Goal: Task Accomplishment & Management: Manage account settings

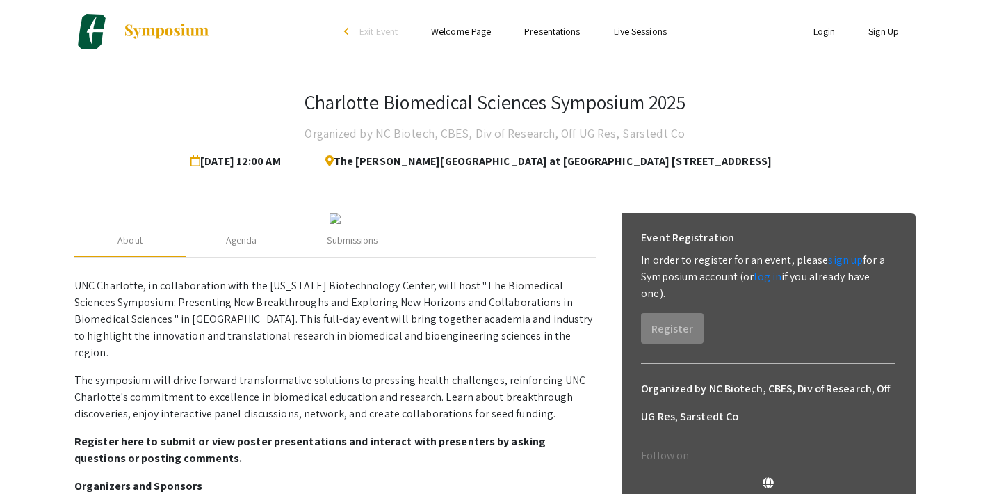
click at [816, 29] on link "Login" at bounding box center [825, 31] width 22 height 13
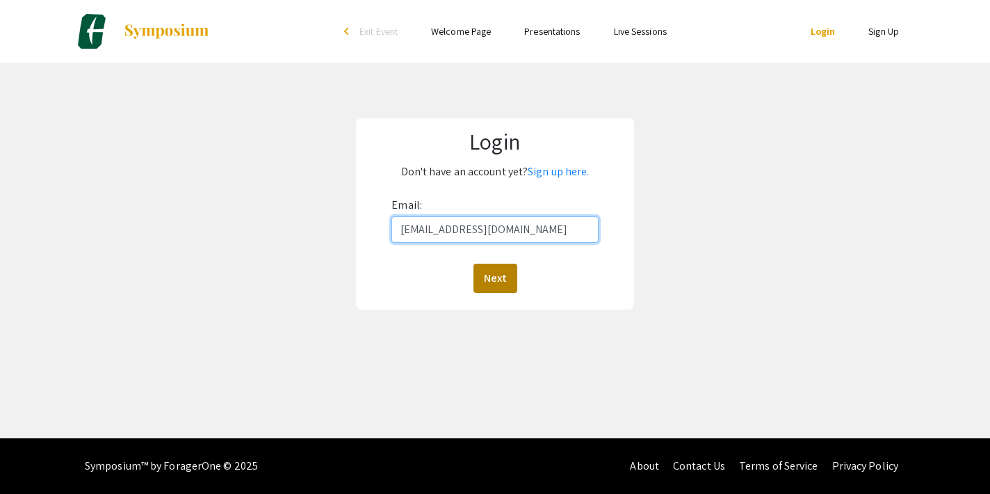
type input "[EMAIL_ADDRESS][DOMAIN_NAME]"
click at [488, 284] on button "Next" at bounding box center [496, 278] width 44 height 29
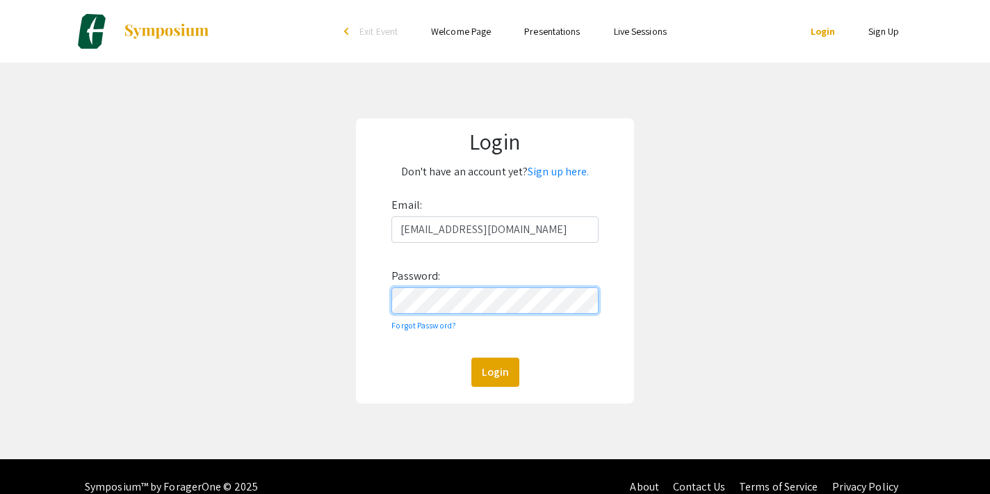
click at [495, 371] on button "Login" at bounding box center [496, 372] width 48 height 29
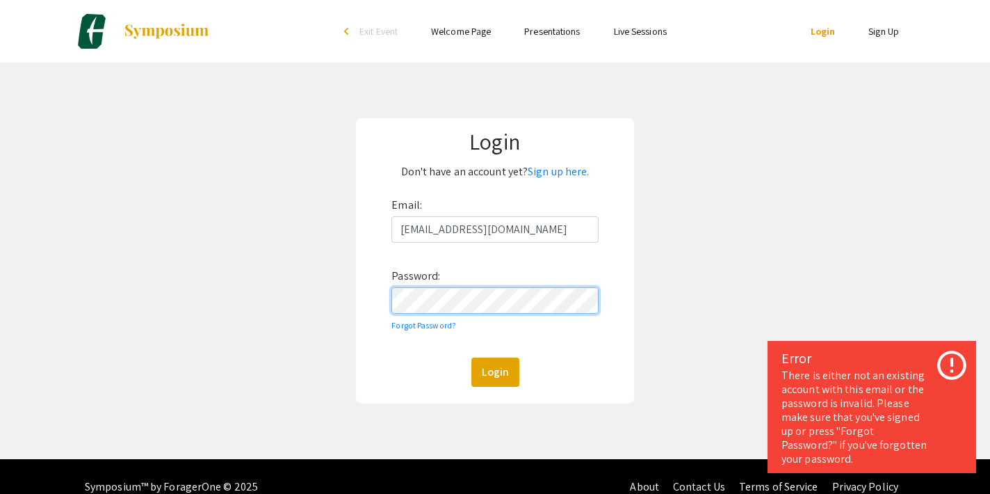
click at [321, 305] on div "Login Don't have an account yet? Sign up here. Email: [EMAIL_ADDRESS][DOMAIN_NA…" at bounding box center [495, 261] width 1011 height 396
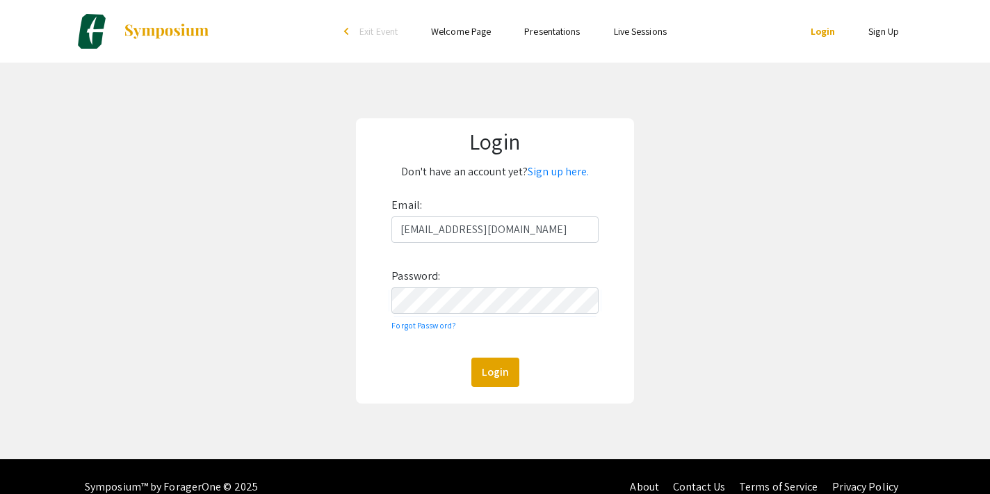
click at [565, 344] on div "Email: [EMAIL_ADDRESS][DOMAIN_NAME] Password: Forgot Password? Login" at bounding box center [495, 290] width 207 height 193
click at [434, 323] on link "Forgot Password?" at bounding box center [424, 325] width 65 height 10
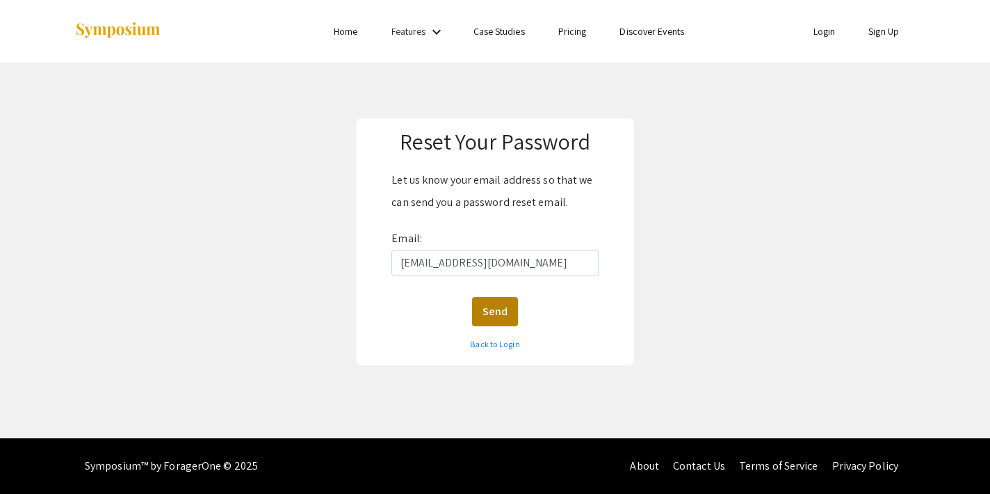
click at [497, 324] on button "Send" at bounding box center [495, 311] width 46 height 29
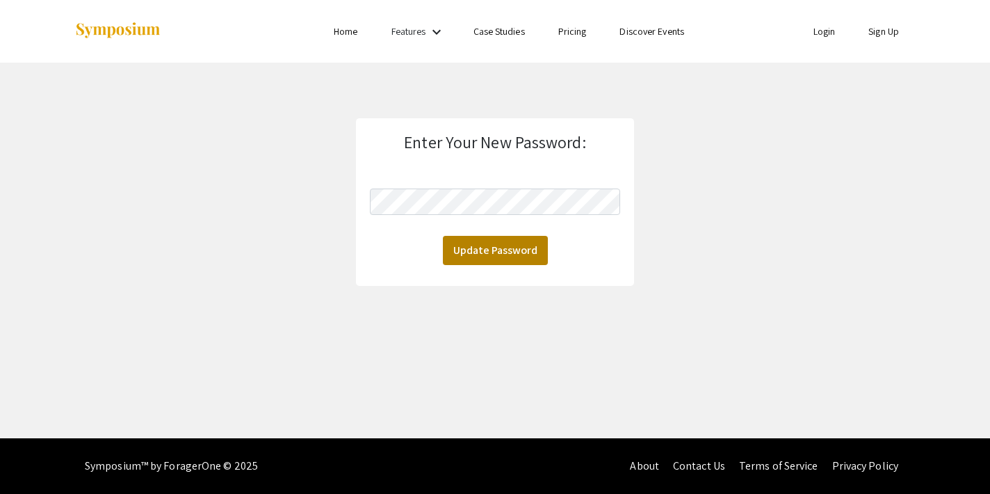
click at [519, 241] on button "Update Password" at bounding box center [495, 250] width 105 height 29
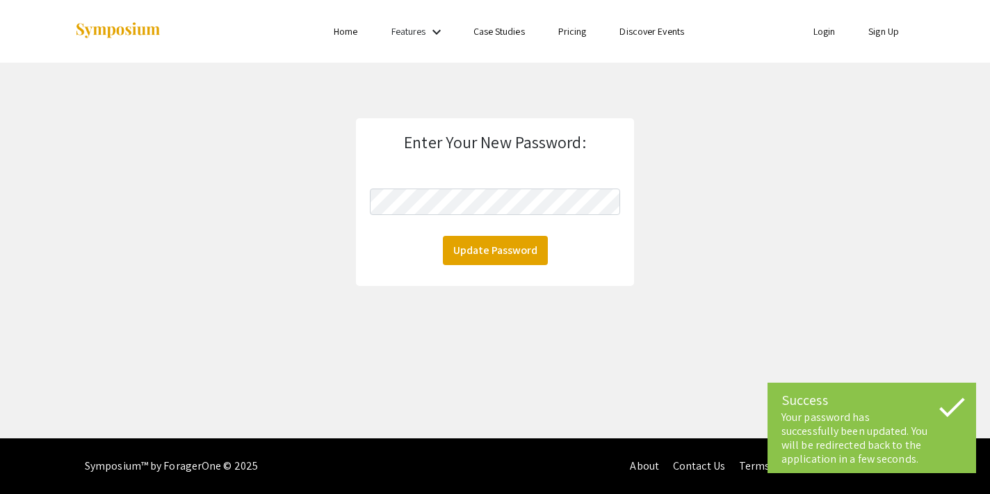
click at [817, 27] on link "Login" at bounding box center [825, 31] width 22 height 13
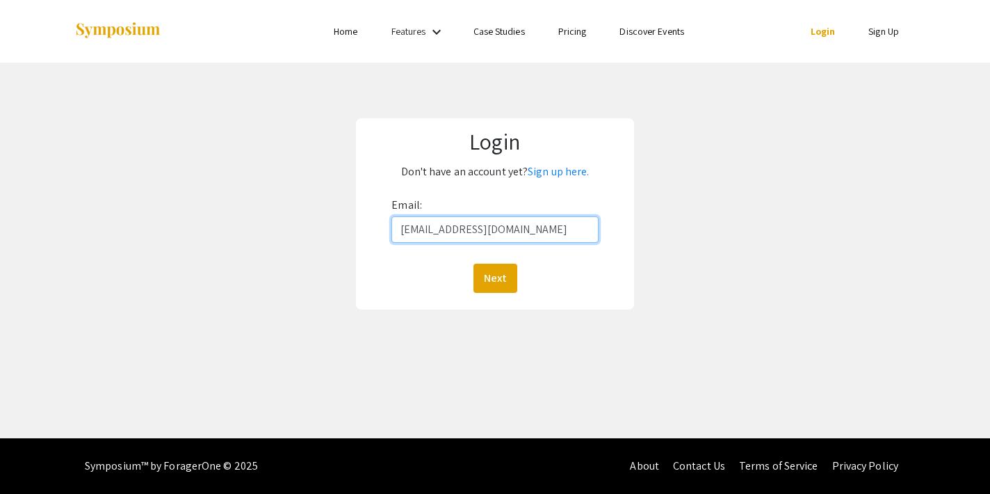
type input "[EMAIL_ADDRESS][DOMAIN_NAME]"
click at [483, 261] on div "Email: kklotz@charlotte.edu Next" at bounding box center [495, 243] width 207 height 99
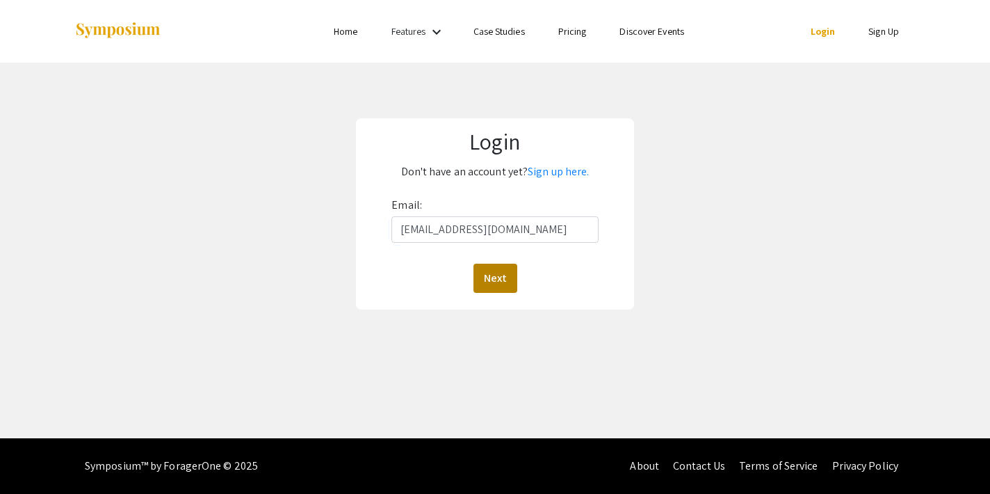
click at [483, 275] on button "Next" at bounding box center [496, 278] width 44 height 29
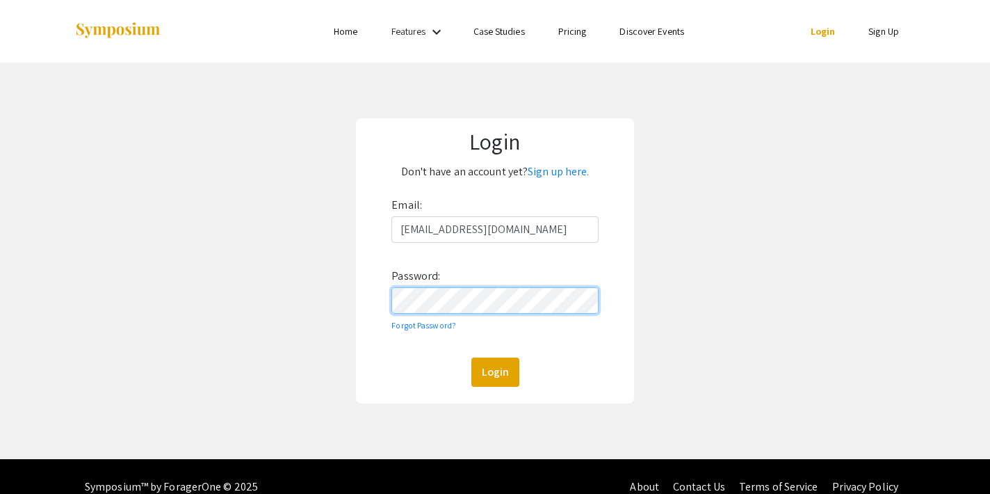
click at [495, 371] on button "Login" at bounding box center [496, 372] width 48 height 29
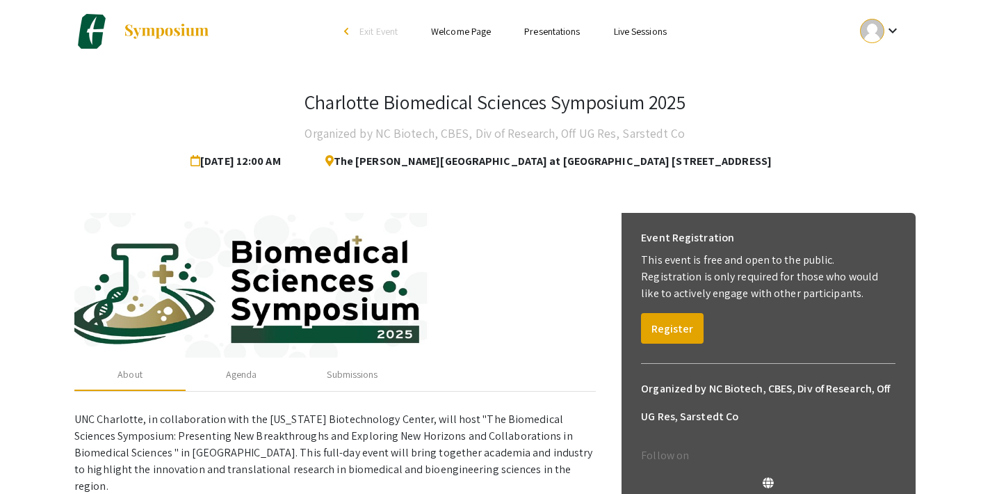
click at [552, 31] on link "Presentations" at bounding box center [552, 31] width 56 height 13
click at [538, 32] on link "Presentations" at bounding box center [552, 31] width 56 height 13
click at [559, 33] on link "Presentations" at bounding box center [552, 31] width 56 height 13
click at [431, 102] on h3 "Charlotte Biomedical Sciences Symposium 2025" at bounding box center [495, 102] width 380 height 24
click at [623, 29] on link "Live Sessions" at bounding box center [640, 31] width 53 height 13
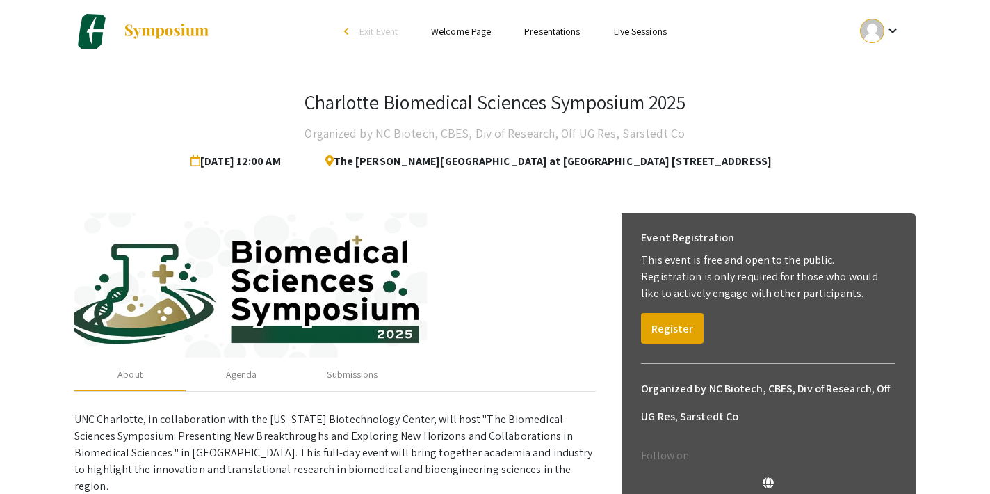
click at [880, 31] on div at bounding box center [872, 31] width 24 height 24
click at [875, 102] on button "My Submissions" at bounding box center [889, 102] width 86 height 33
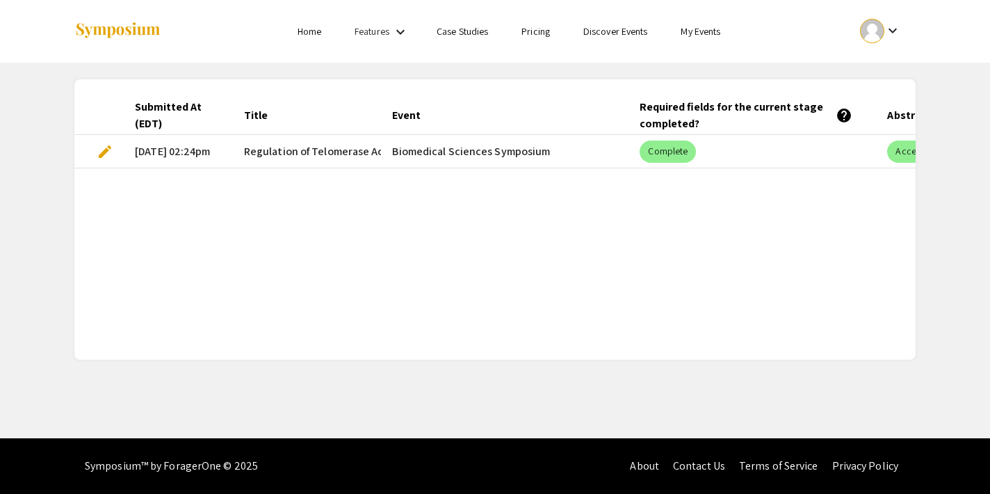
click at [355, 35] on link "Features" at bounding box center [372, 31] width 35 height 13
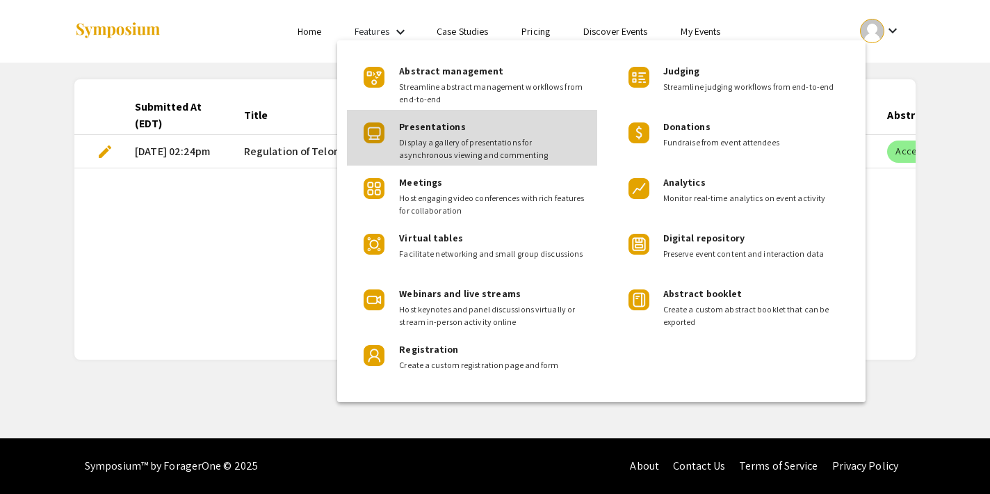
click at [415, 150] on span "Display a gallery of presentations for asynchronous viewing and commenting" at bounding box center [492, 148] width 187 height 25
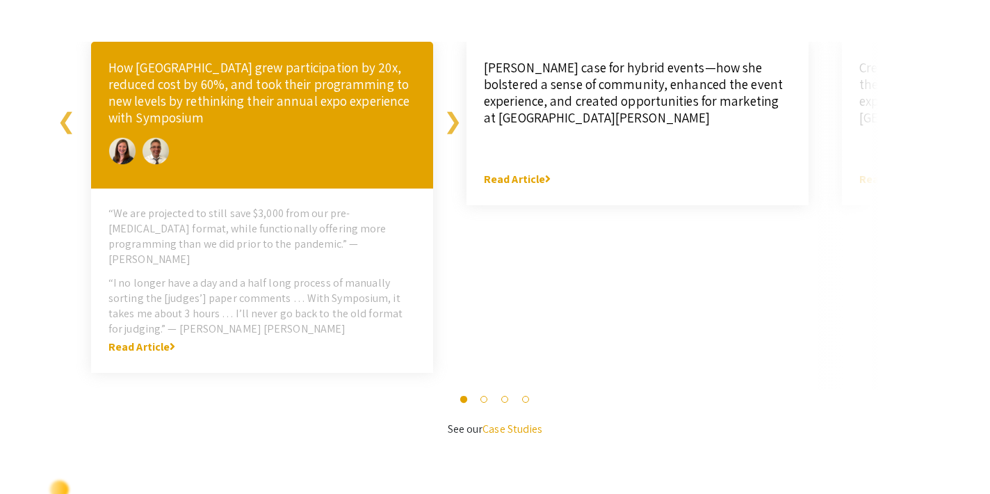
scroll to position [3056, 0]
